Goal: Communication & Community: Ask a question

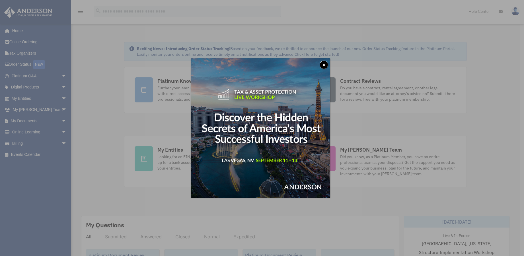
click at [327, 66] on button "x" at bounding box center [323, 65] width 9 height 9
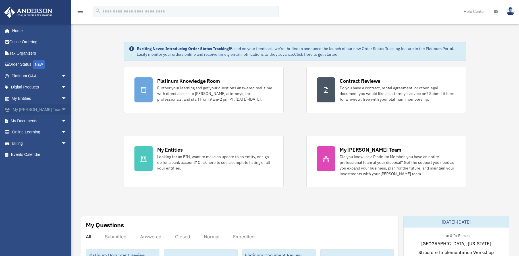
click at [38, 108] on link "My Anderson Team arrow_drop_down" at bounding box center [39, 109] width 71 height 11
click at [61, 108] on span "arrow_drop_down" at bounding box center [66, 110] width 11 height 12
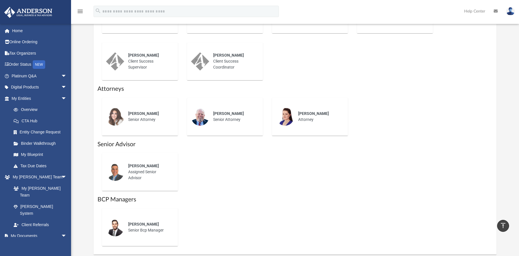
scroll to position [294, 0]
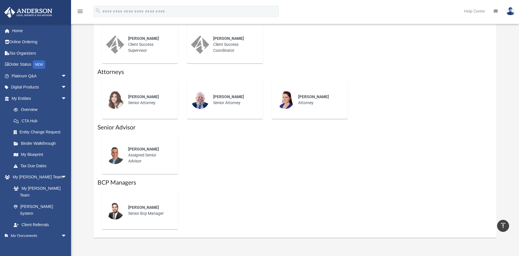
click at [149, 213] on div "Lucas Turman Senior Bcp Manager" at bounding box center [149, 211] width 50 height 20
click at [148, 213] on div "Lucas Turman Senior Bcp Manager" at bounding box center [149, 211] width 50 height 20
click at [148, 212] on div "Lucas Turman Senior Bcp Manager" at bounding box center [149, 211] width 50 height 20
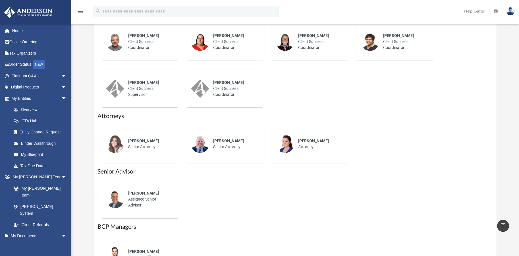
scroll to position [328, 0]
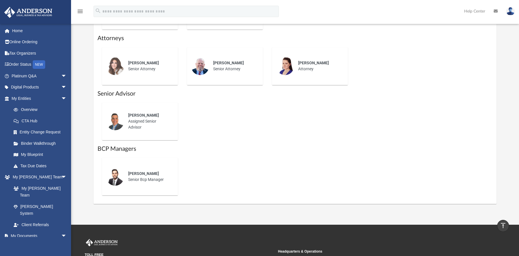
click at [453, 156] on div "Lucas Turman Senior Bcp Manager" at bounding box center [295, 176] width 395 height 47
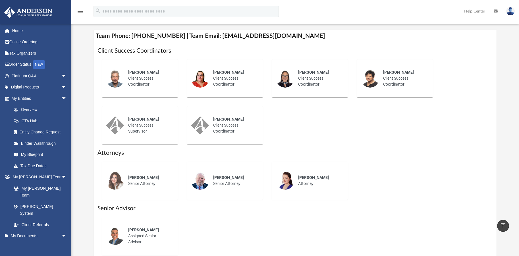
scroll to position [313, 0]
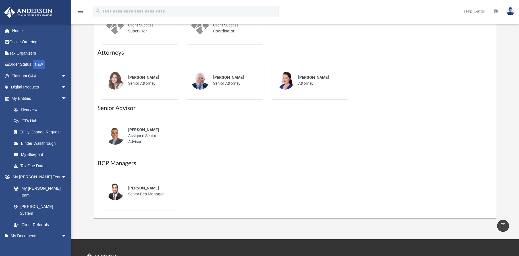
click at [232, 156] on div "Jason Caiazza Assigned Senior Advisor" at bounding box center [295, 135] width 395 height 47
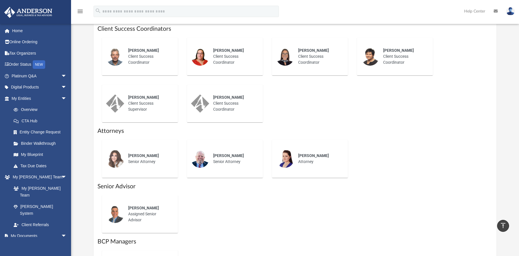
scroll to position [217, 0]
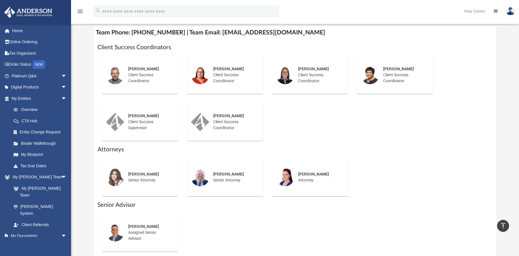
click at [281, 137] on div "Greg Coughlan Client Success Coordinator Kiley Hinsch Client Success Coordinato…" at bounding box center [295, 98] width 395 height 94
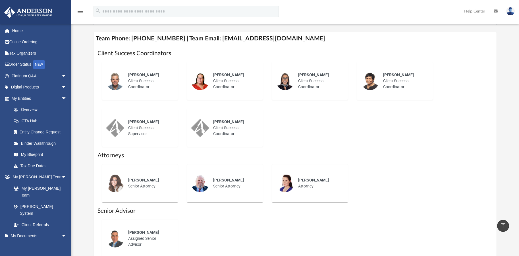
scroll to position [224, 0]
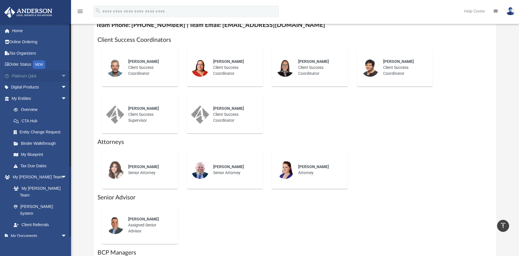
click at [61, 75] on span "arrow_drop_down" at bounding box center [66, 76] width 11 height 12
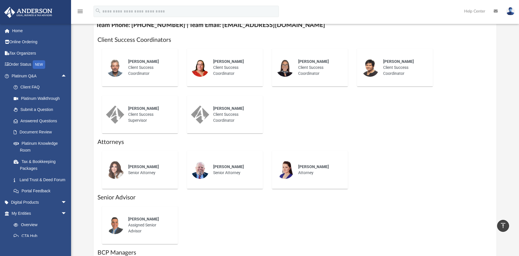
click at [378, 116] on div "Greg Coughlan Client Success Coordinator Kiley Hinsch Client Success Coordinato…" at bounding box center [295, 91] width 395 height 94
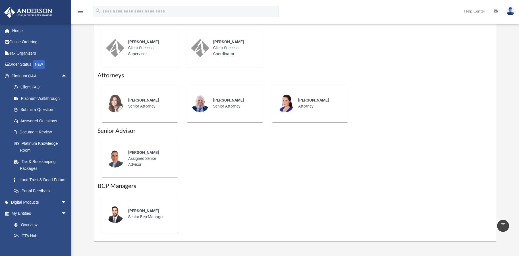
scroll to position [292, 0]
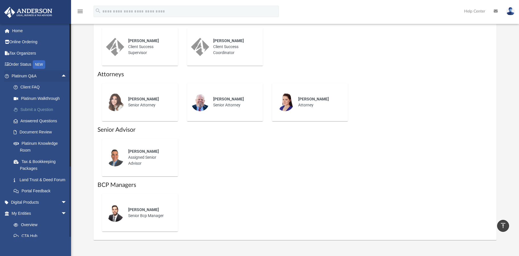
click at [41, 108] on link "Submit a Question" at bounding box center [41, 109] width 67 height 11
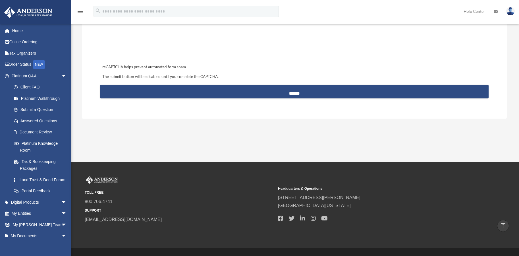
scroll to position [141, 0]
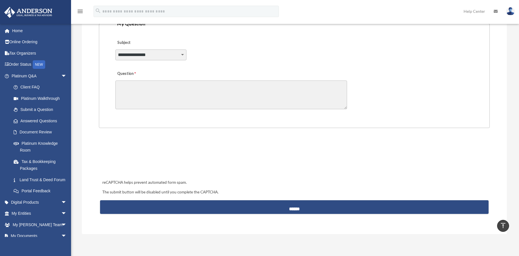
select select "******"
click at [131, 85] on textarea "Question" at bounding box center [231, 95] width 232 height 29
paste textarea "**********"
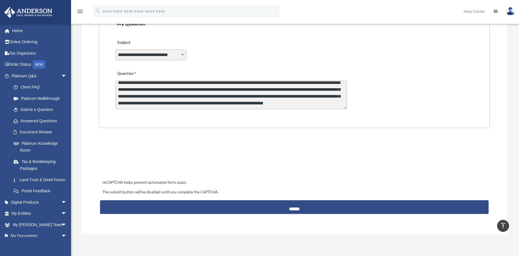
scroll to position [86, 0]
type textarea "**********"
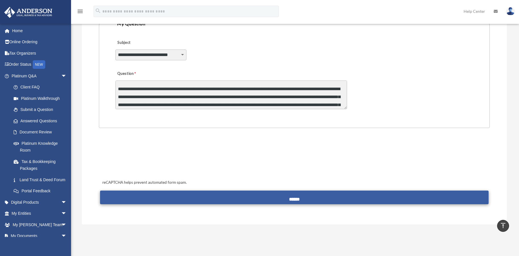
click at [295, 197] on input "******" at bounding box center [294, 198] width 389 height 14
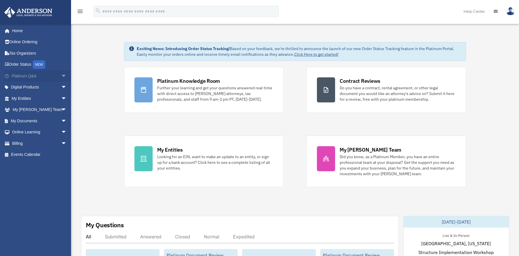
click at [22, 76] on link "Platinum Q&A arrow_drop_down" at bounding box center [39, 75] width 71 height 11
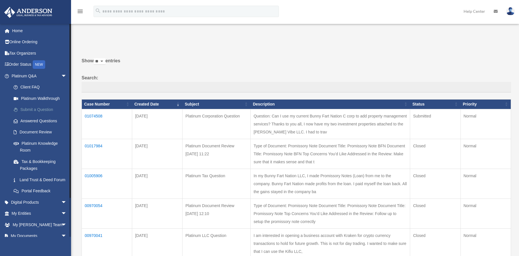
click at [33, 108] on link "Submit a Question" at bounding box center [41, 109] width 67 height 11
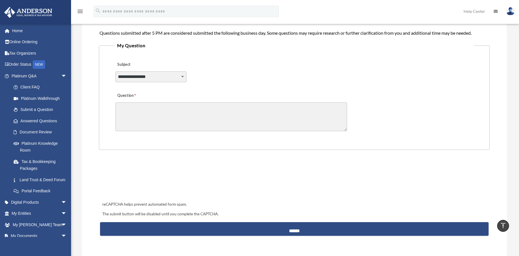
scroll to position [134, 0]
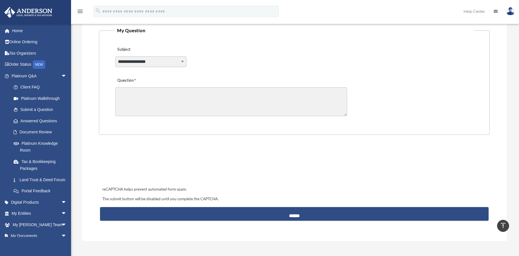
select select "******"
click at [133, 93] on textarea "Question" at bounding box center [231, 101] width 232 height 29
type textarea "*"
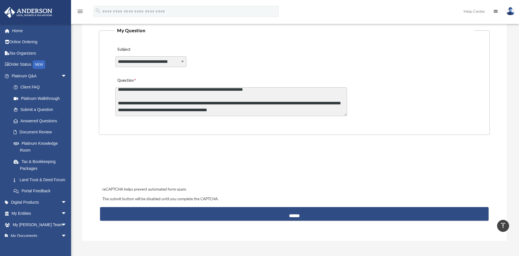
scroll to position [28, 0]
paste textarea "**********"
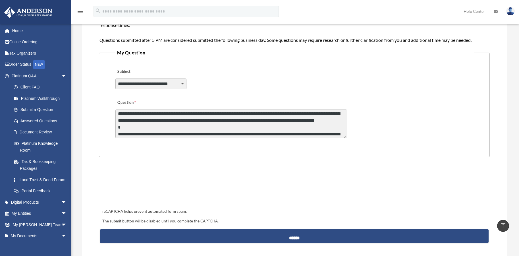
scroll to position [80, 0]
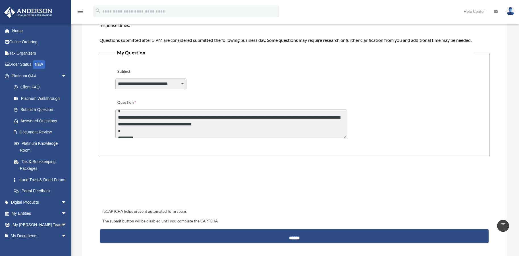
type textarea "**********"
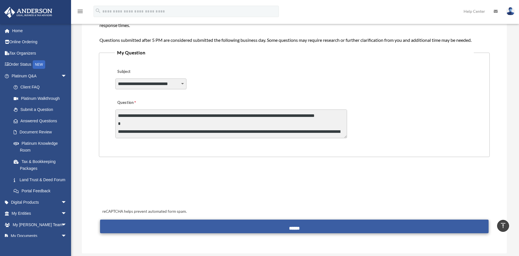
click at [293, 224] on input "******" at bounding box center [294, 227] width 389 height 14
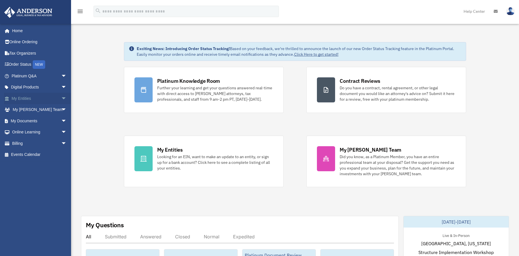
click at [28, 99] on link "My Entities arrow_drop_down" at bounding box center [39, 98] width 71 height 11
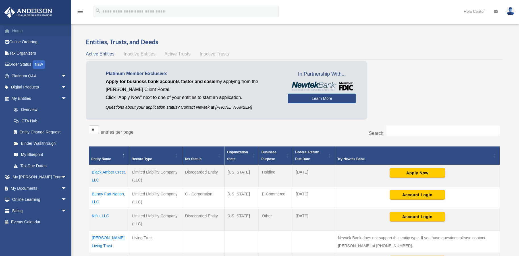
click at [16, 31] on link "Home" at bounding box center [39, 30] width 71 height 11
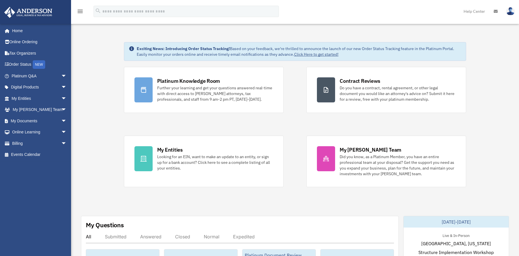
scroll to position [96, 0]
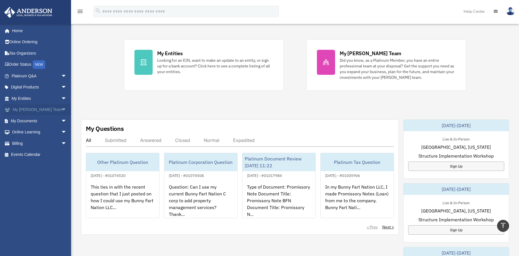
click at [61, 109] on span "arrow_drop_down" at bounding box center [66, 110] width 11 height 12
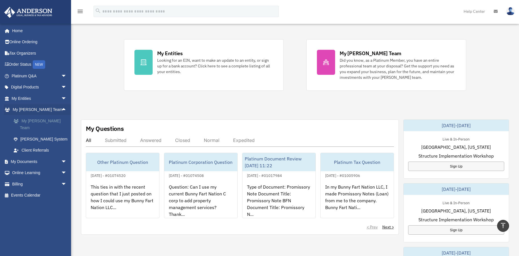
click at [50, 118] on link "My [PERSON_NAME] Team" at bounding box center [41, 124] width 67 height 18
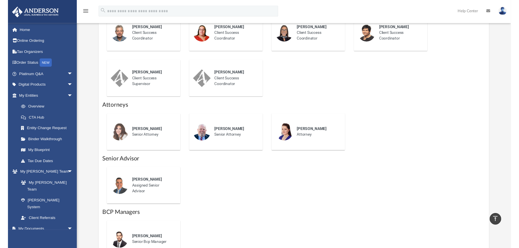
scroll to position [277, 0]
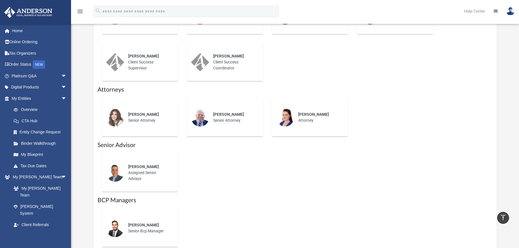
click at [445, 106] on div "[PERSON_NAME] Senior Attorney [PERSON_NAME] Senior Attorney [PERSON_NAME] Attor…" at bounding box center [295, 117] width 395 height 47
